Goal: Transaction & Acquisition: Purchase product/service

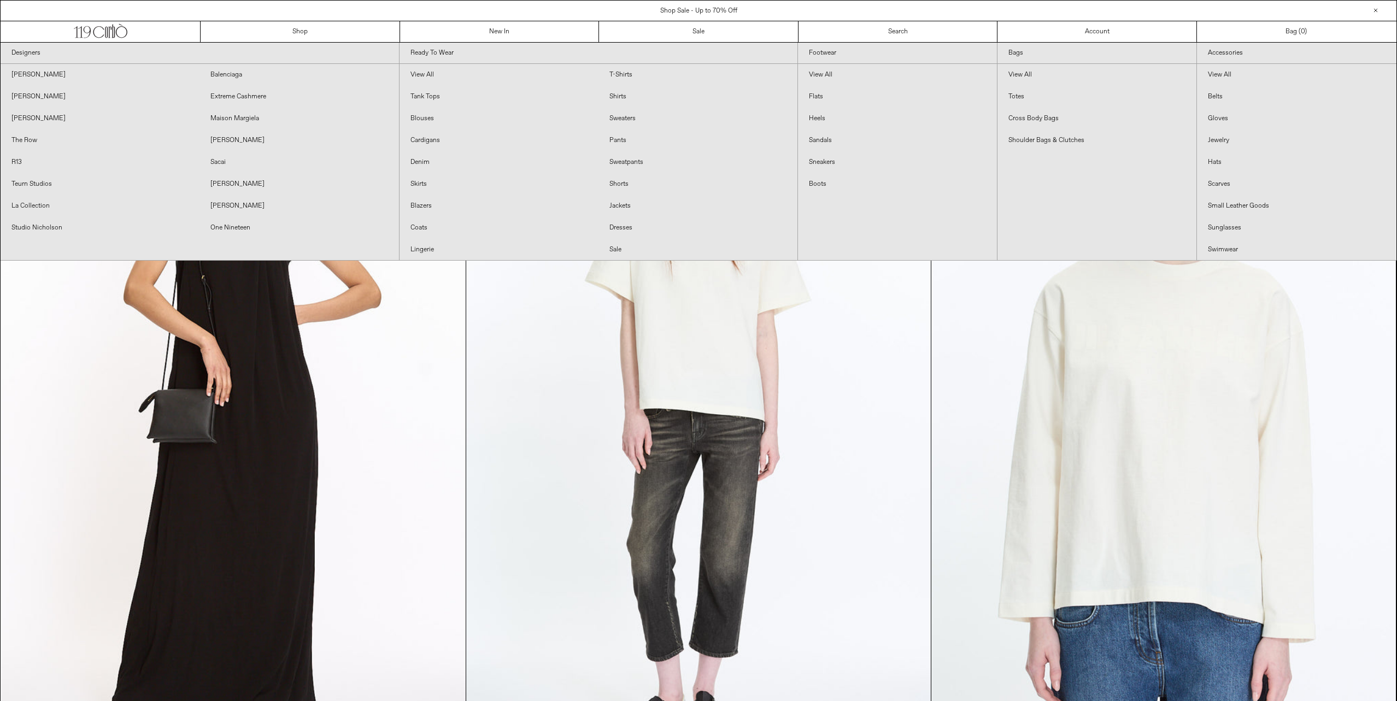
click at [471, 42] on div "Designers [PERSON_NAME] [GEOGRAPHIC_DATA] [PERSON_NAME] Extreme Cashmere [PERSO…" at bounding box center [699, 151] width 1396 height 219
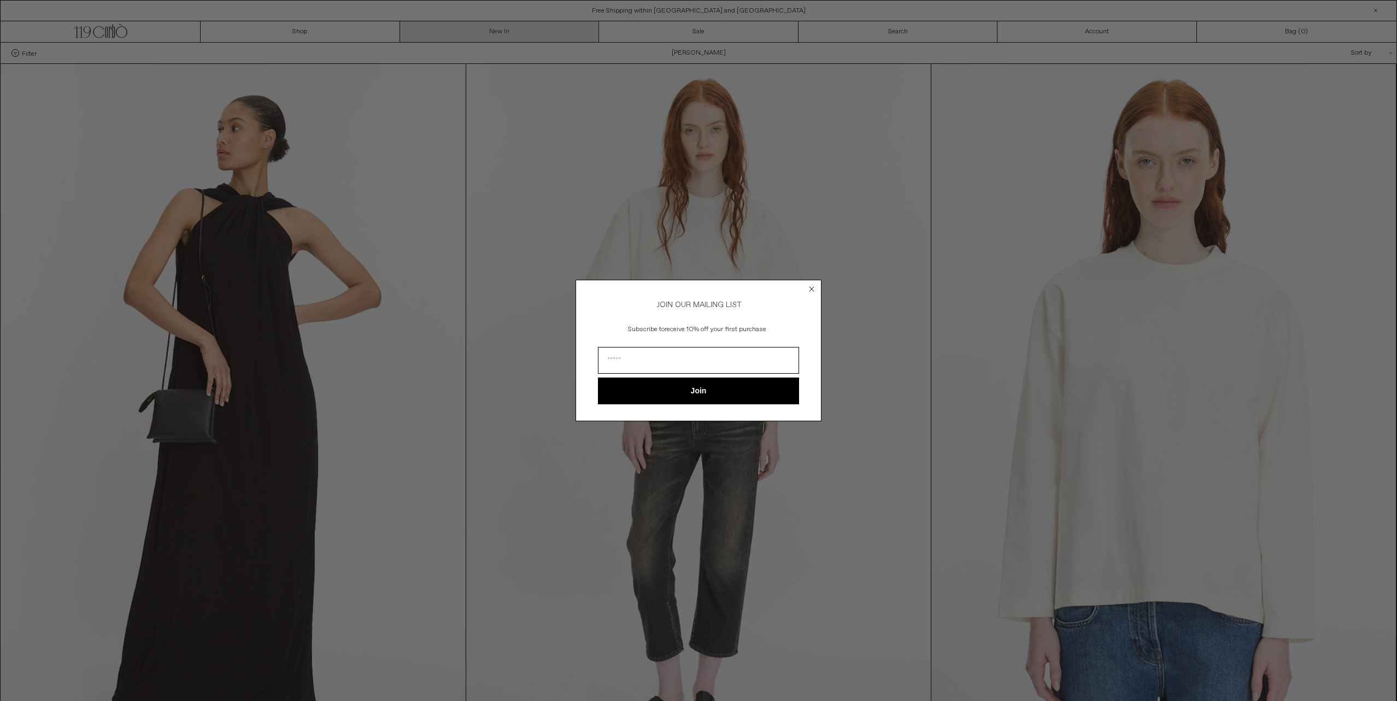
click at [478, 31] on div "Close dialog JOIN OUR MAILING LIST Subscribe to receive 10% off your first purc…" at bounding box center [698, 350] width 1397 height 701
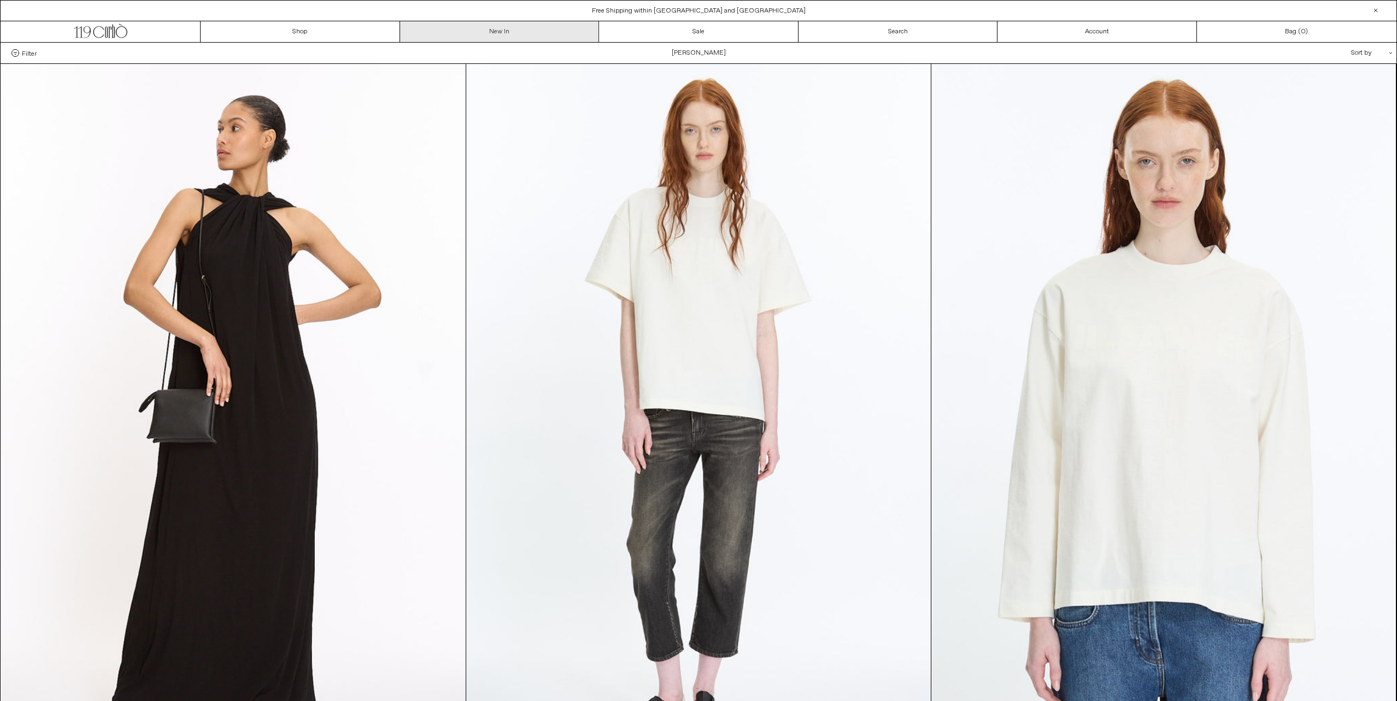
click at [514, 43] on div "Filter Designer .cls-1{fill:#231f20} Categories Size Color" at bounding box center [699, 53] width 1396 height 21
click at [513, 37] on link "New In" at bounding box center [499, 31] width 199 height 21
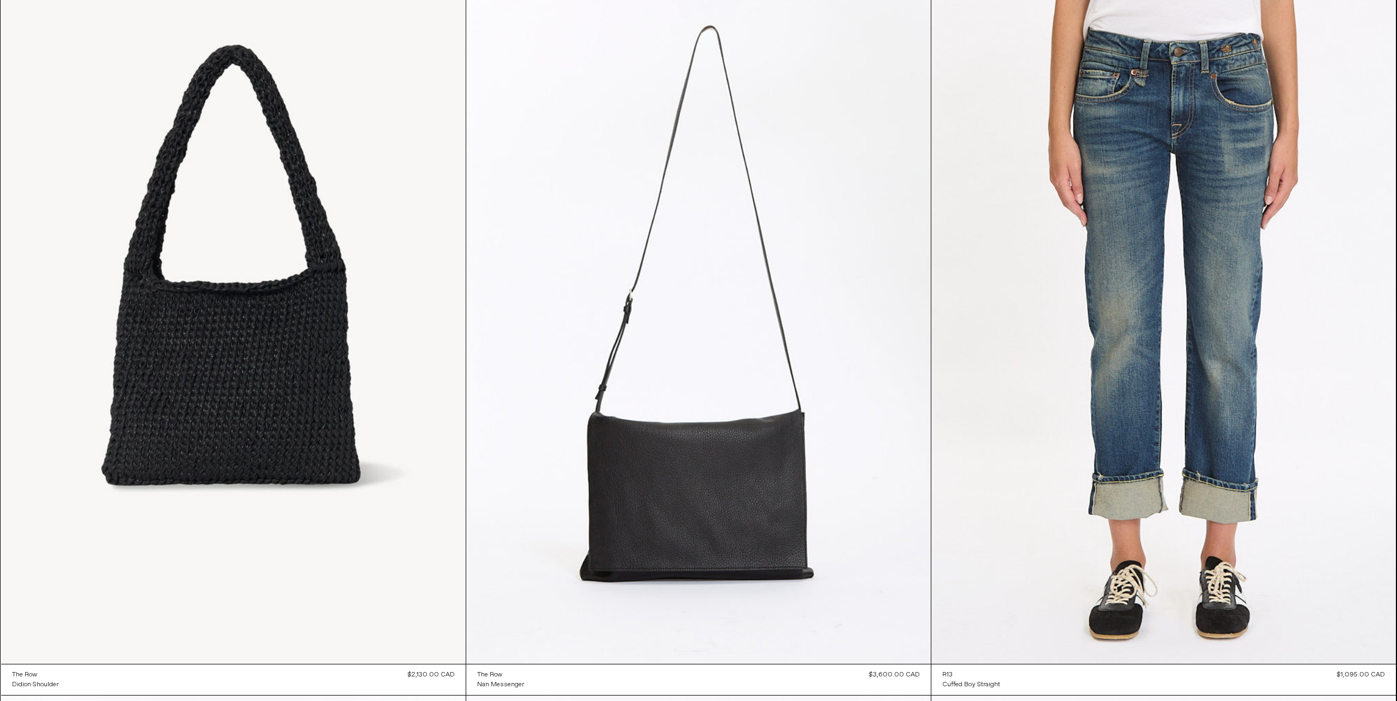
scroll to position [4510, 0]
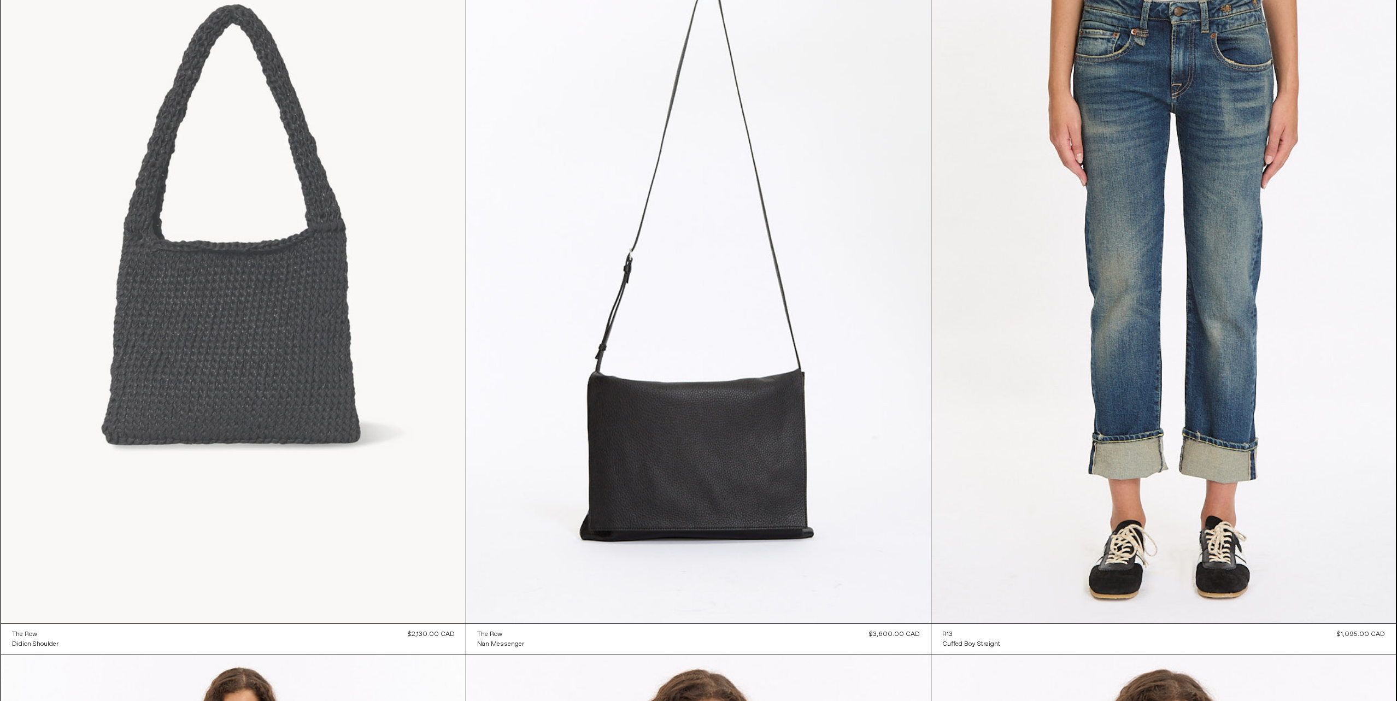
click at [252, 308] on at bounding box center [233, 275] width 465 height 697
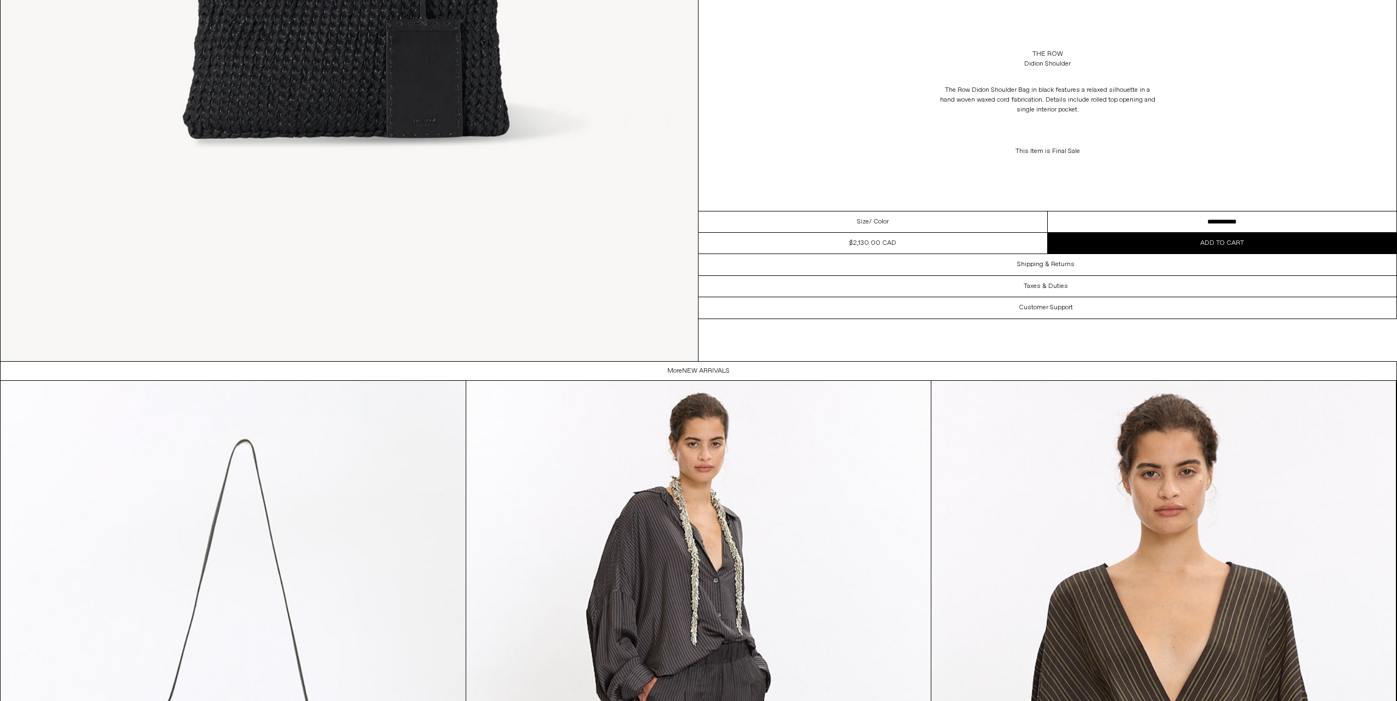
scroll to position [3664, 0]
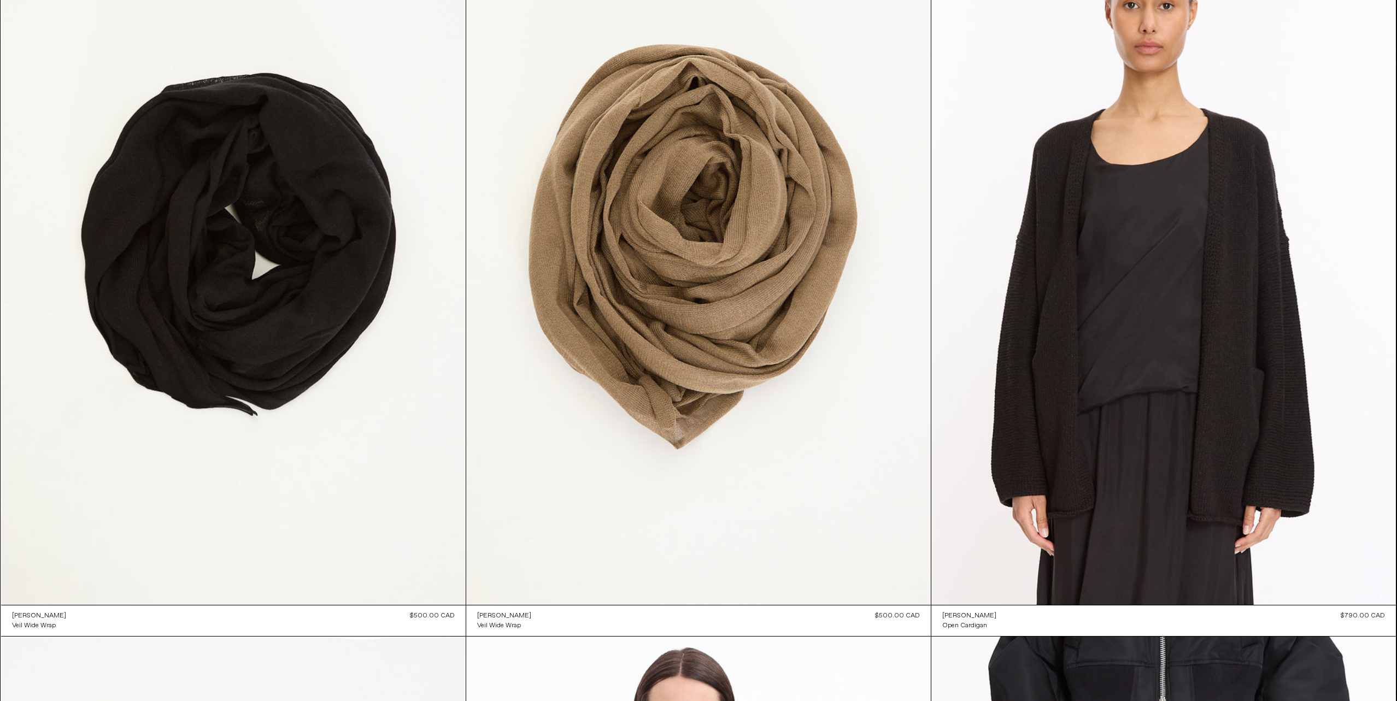
scroll to position [40966, 0]
